Goal: Navigation & Orientation: Find specific page/section

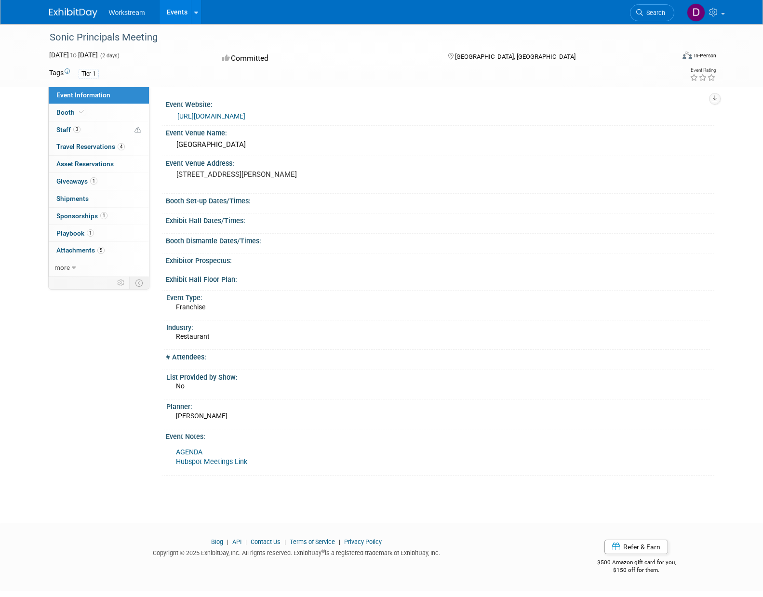
click at [84, 13] on img at bounding box center [73, 13] width 48 height 10
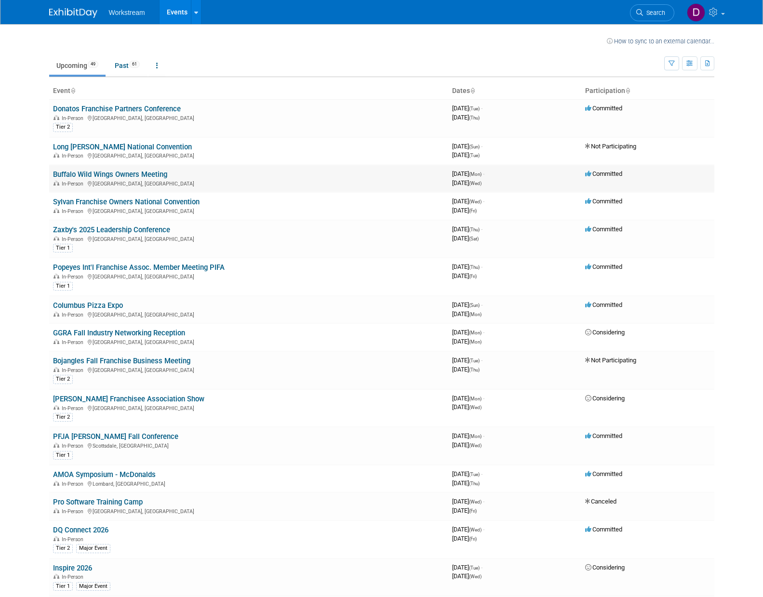
click at [111, 172] on link "Buffalo Wild Wings Owners Meeting" at bounding box center [110, 174] width 114 height 9
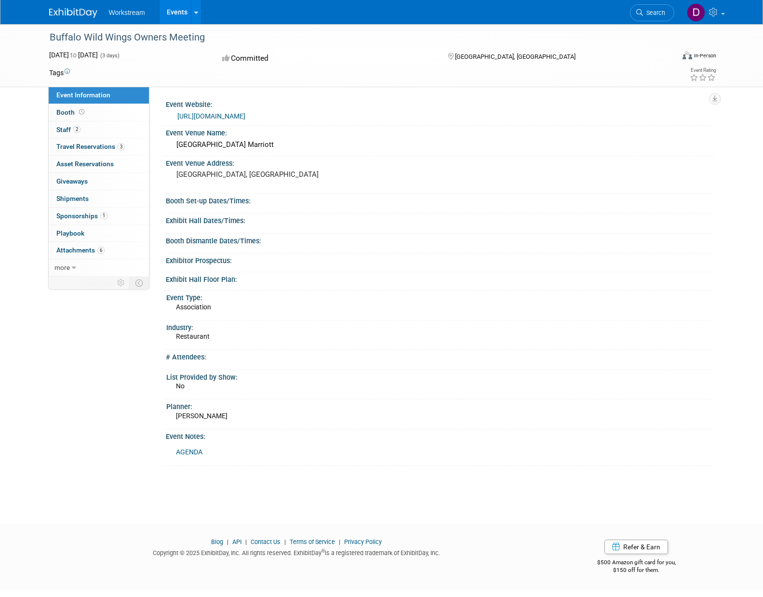
click at [37, 129] on div "Buffalo Wild Wings Owners Meeting Oct 13, 2025 to Oct 15, 2025 (3 days) Oct 13,…" at bounding box center [381, 265] width 763 height 482
click at [73, 17] on img at bounding box center [73, 13] width 48 height 10
